Goal: Transaction & Acquisition: Purchase product/service

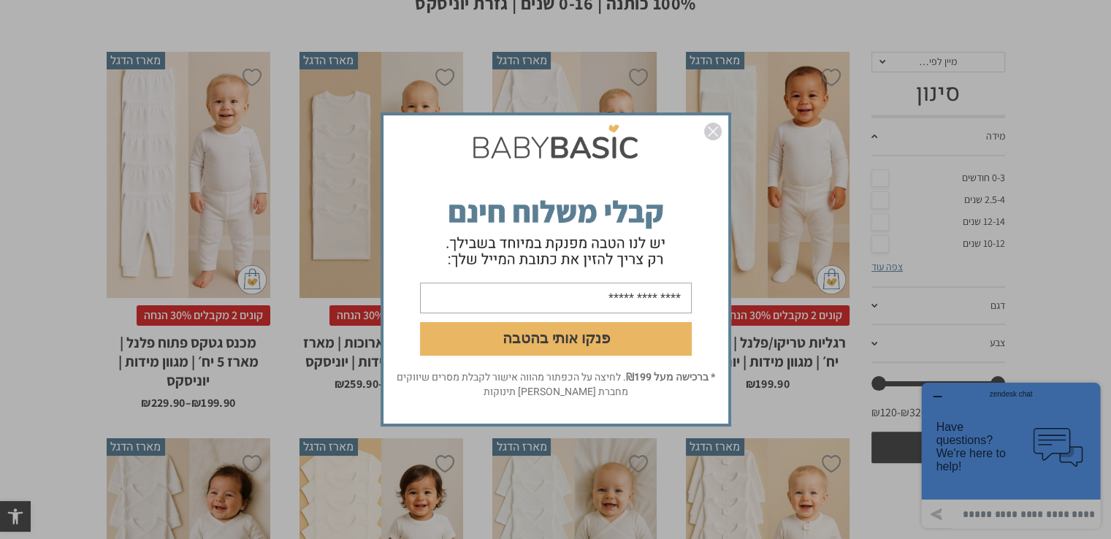
click at [876, 134] on div "פנקו אותי בהטבה * ברכישה מעל ₪199 . לחיצה על הכפתור מהווה אישור לקבלת מסרים שיו…" at bounding box center [555, 269] width 1111 height 539
click at [714, 128] on img "סגור" at bounding box center [713, 132] width 18 height 18
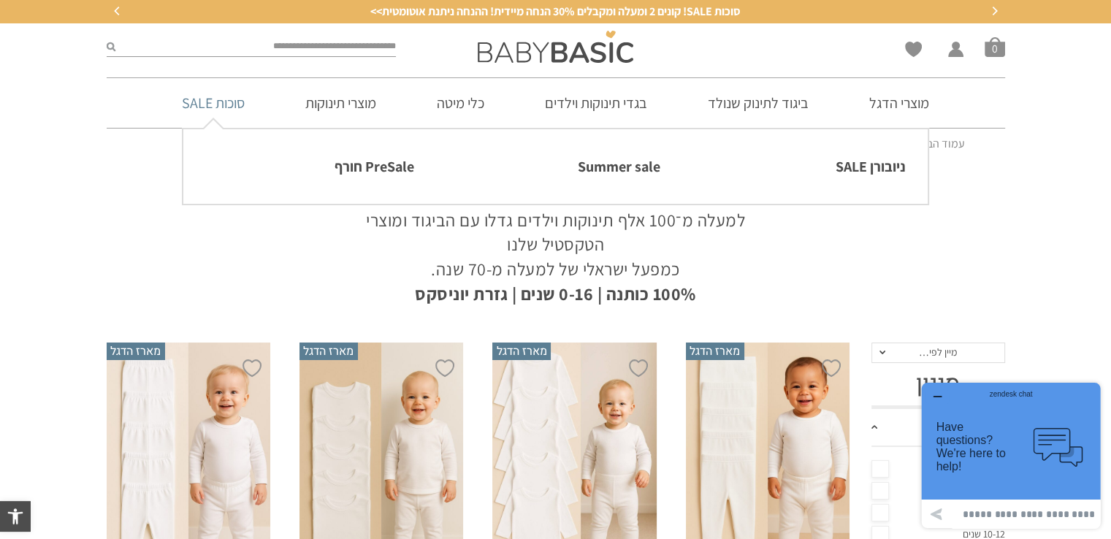
click at [239, 106] on link "סוכות SALE" at bounding box center [213, 103] width 107 height 50
